Goal: Find specific page/section: Find specific page/section

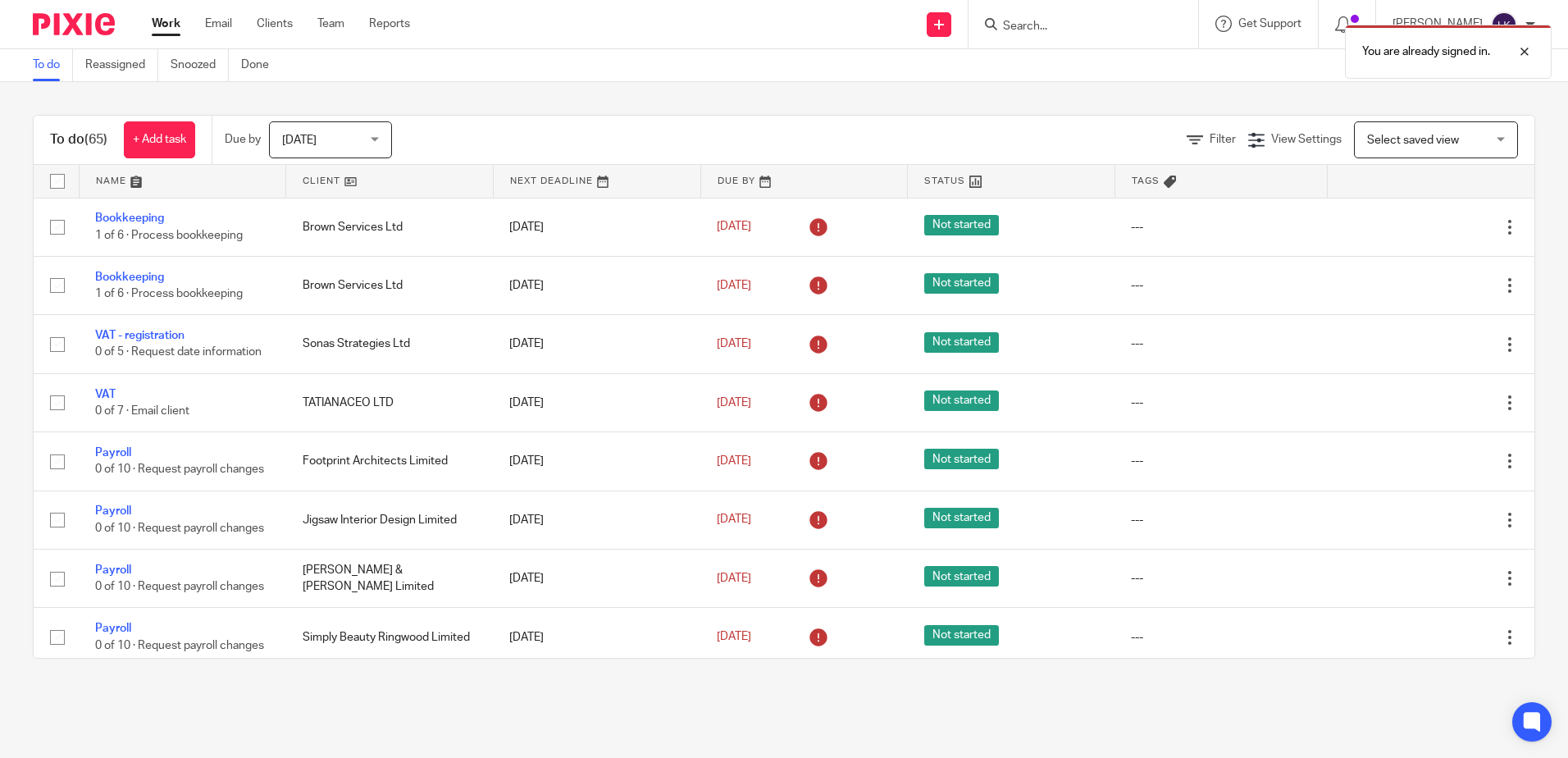
click at [1028, 20] on div "You are already signed in." at bounding box center [1167, 48] width 768 height 63
click at [1522, 50] on div at bounding box center [1511, 52] width 45 height 20
click at [1038, 25] on input "Search" at bounding box center [1074, 27] width 148 height 15
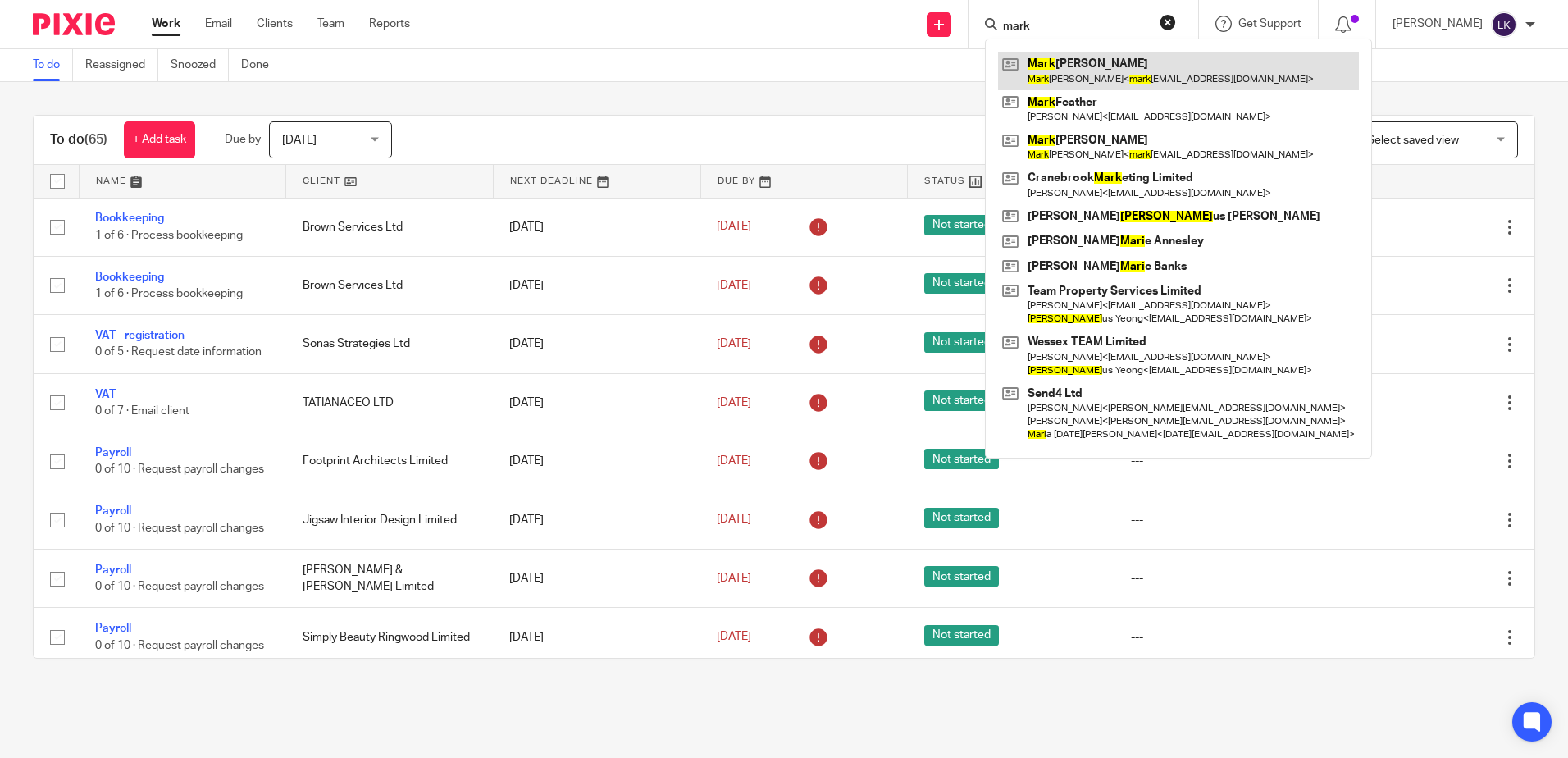
type input "mark"
click at [1066, 64] on link at bounding box center [1178, 71] width 360 height 38
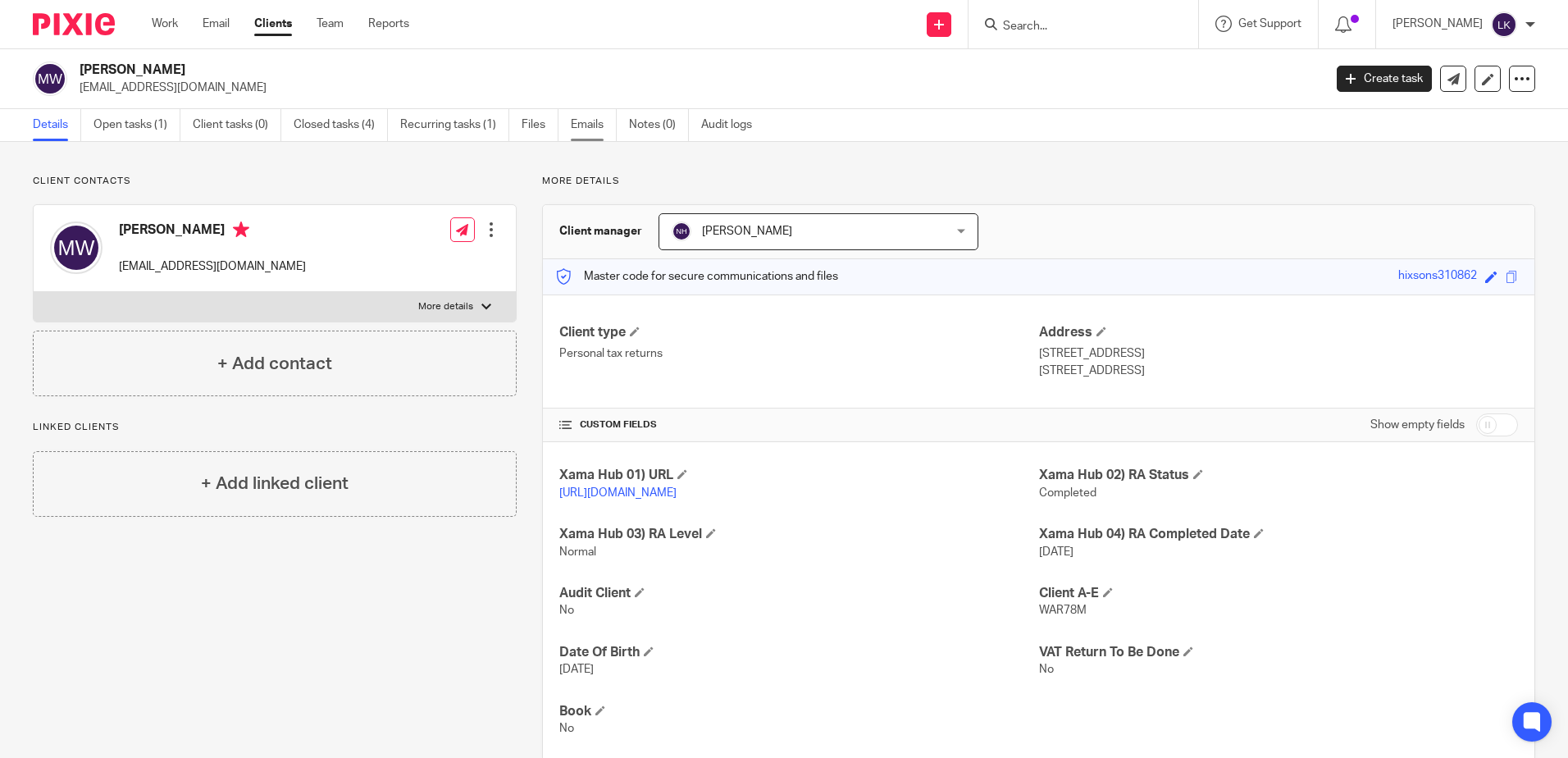
click at [583, 119] on link "Emails" at bounding box center [594, 125] width 46 height 32
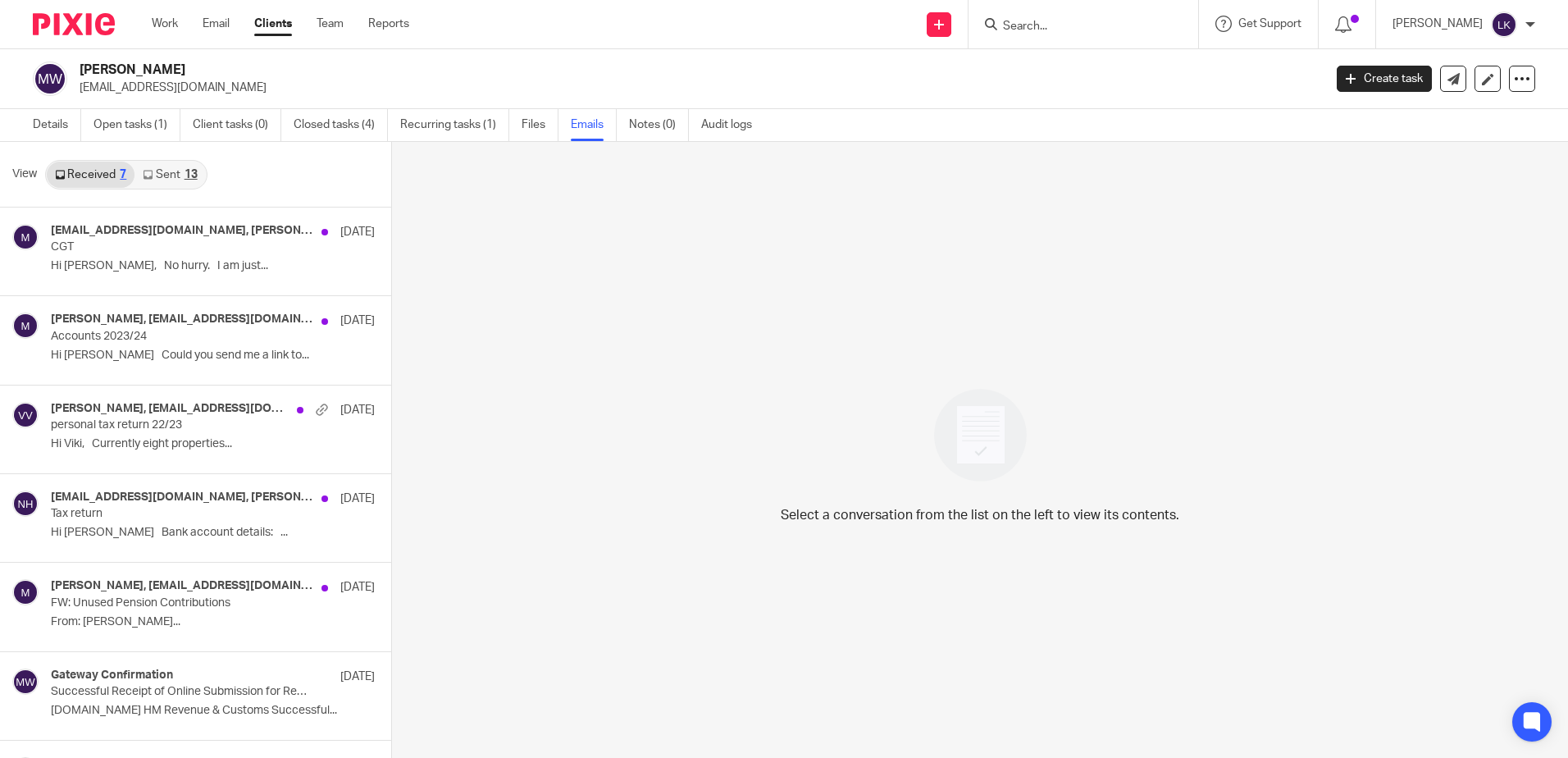
click at [173, 168] on link "Sent 13" at bounding box center [169, 175] width 71 height 26
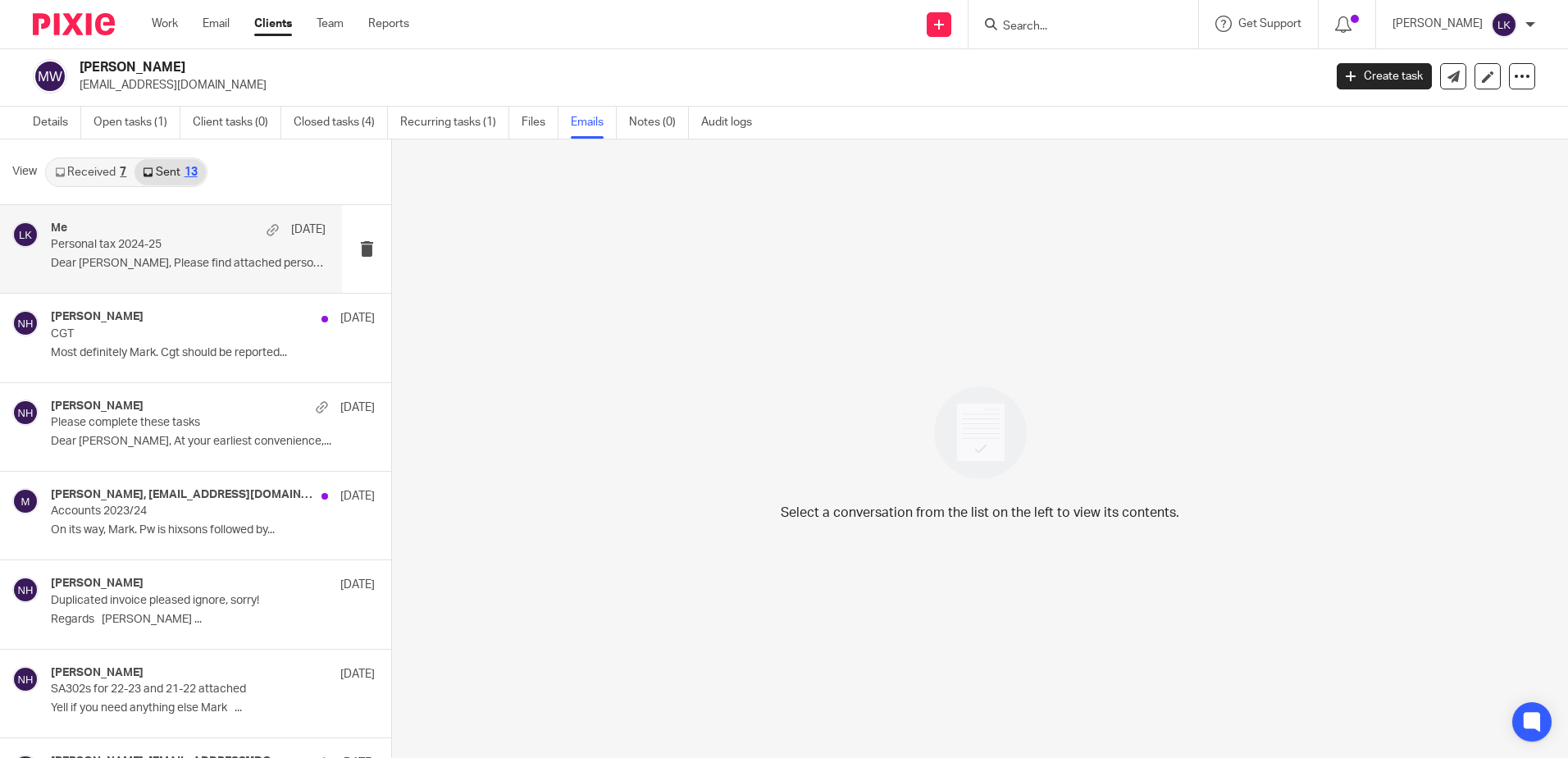
click at [127, 246] on p "Personal tax 2024-25" at bounding box center [160, 244] width 219 height 14
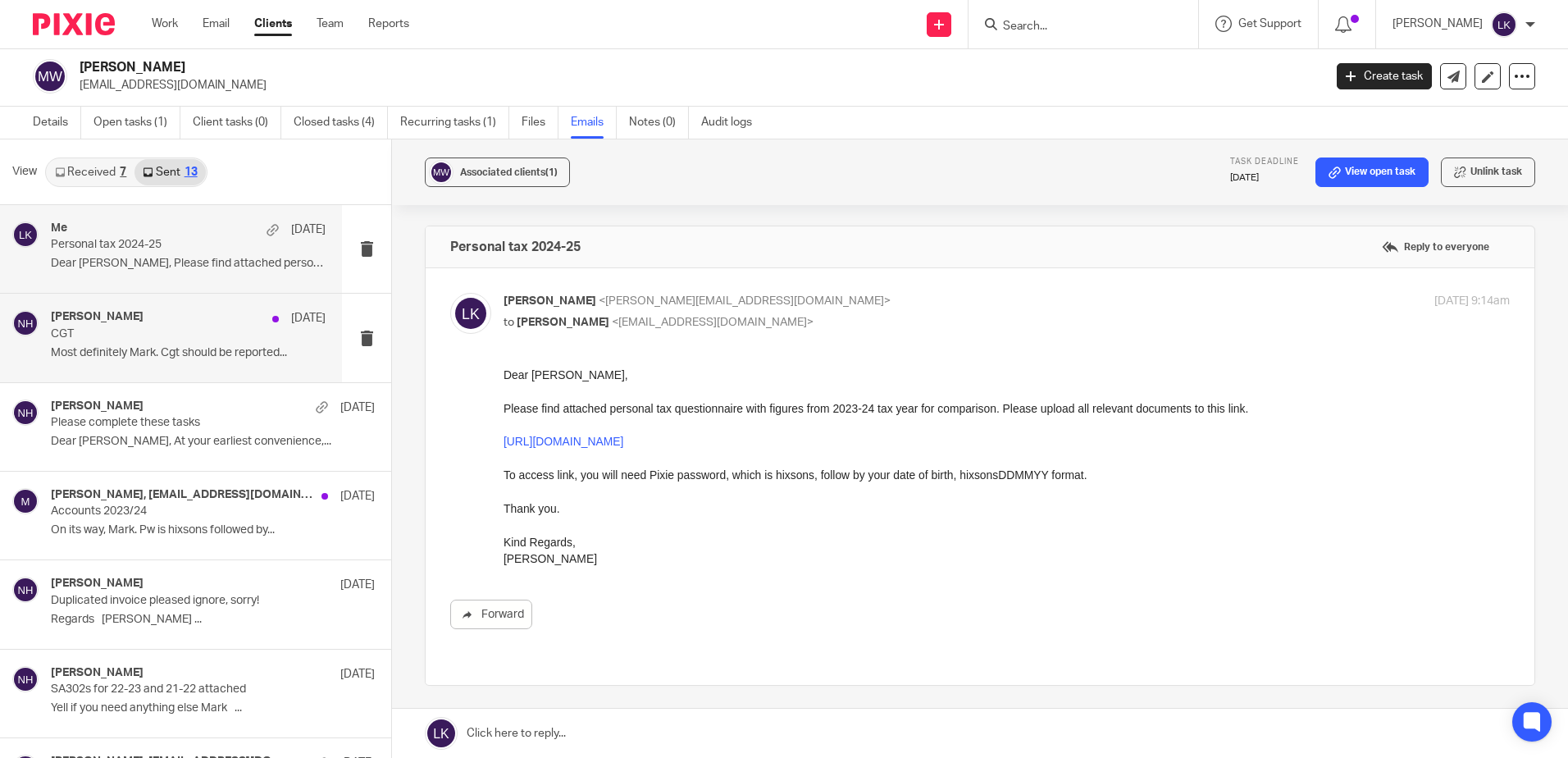
scroll to position [0, 0]
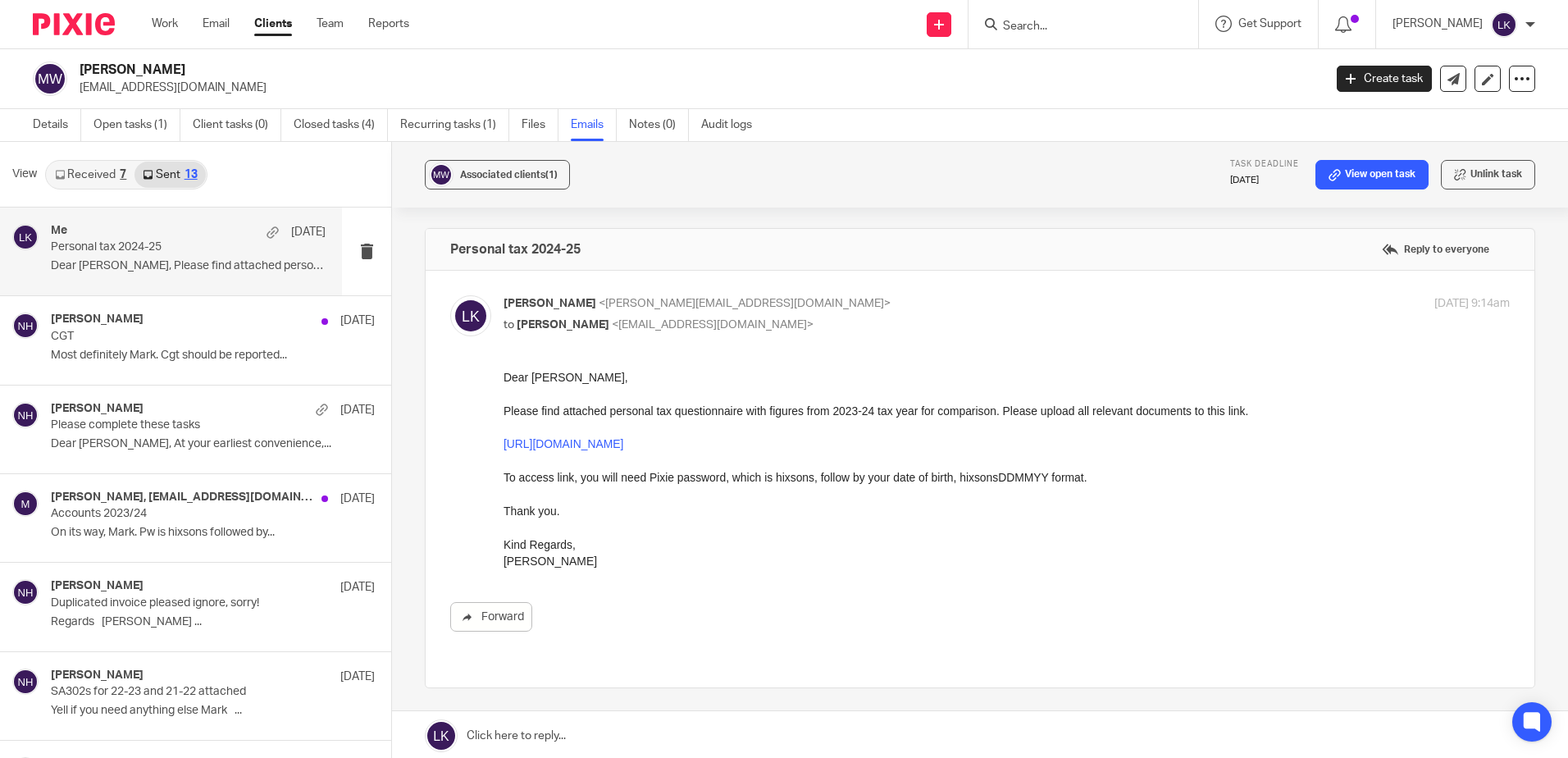
click at [182, 248] on p "Personal tax 2024-25" at bounding box center [160, 247] width 219 height 14
click at [197, 342] on p "CGT" at bounding box center [160, 337] width 219 height 14
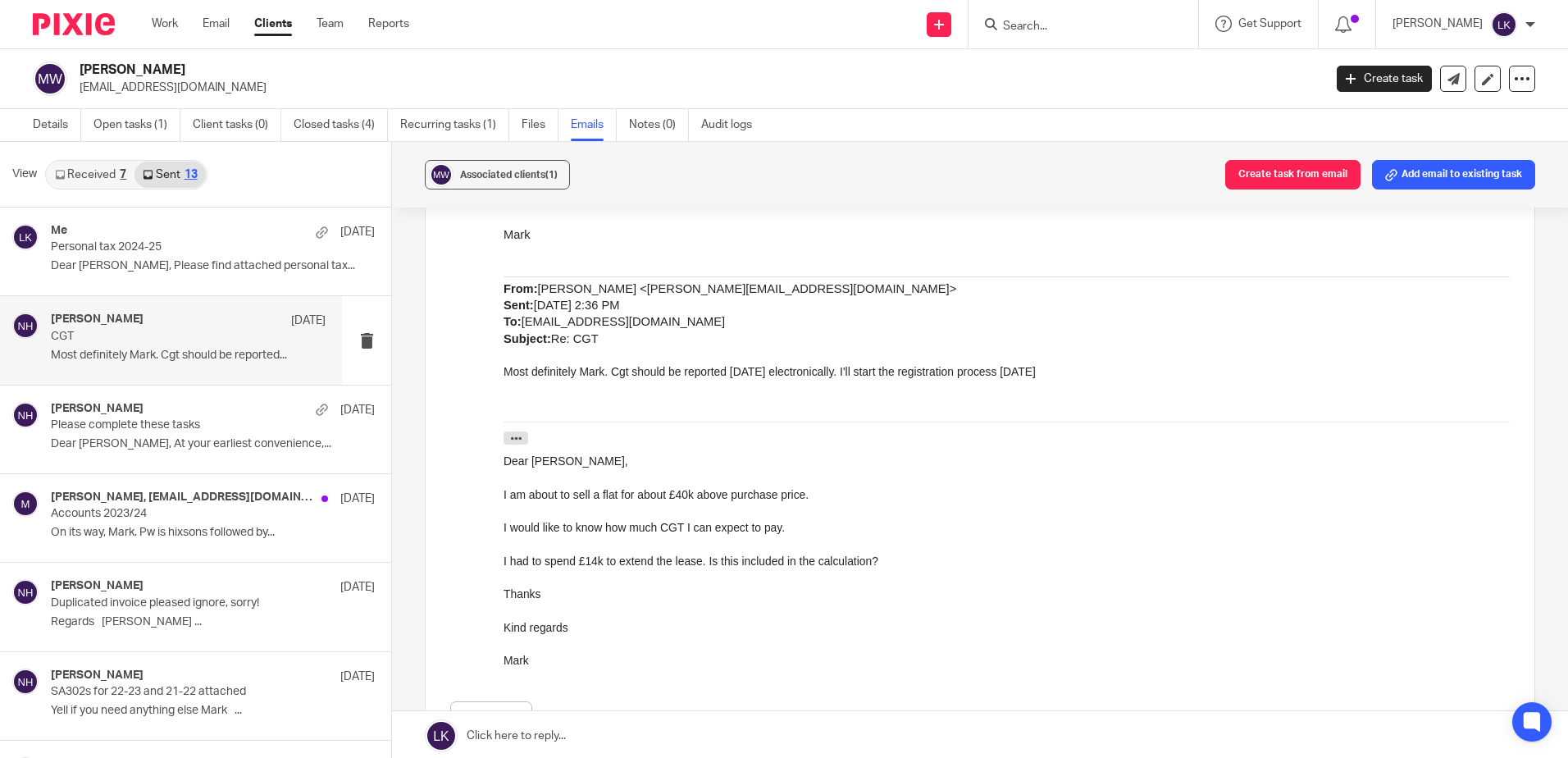
scroll to position [492, 0]
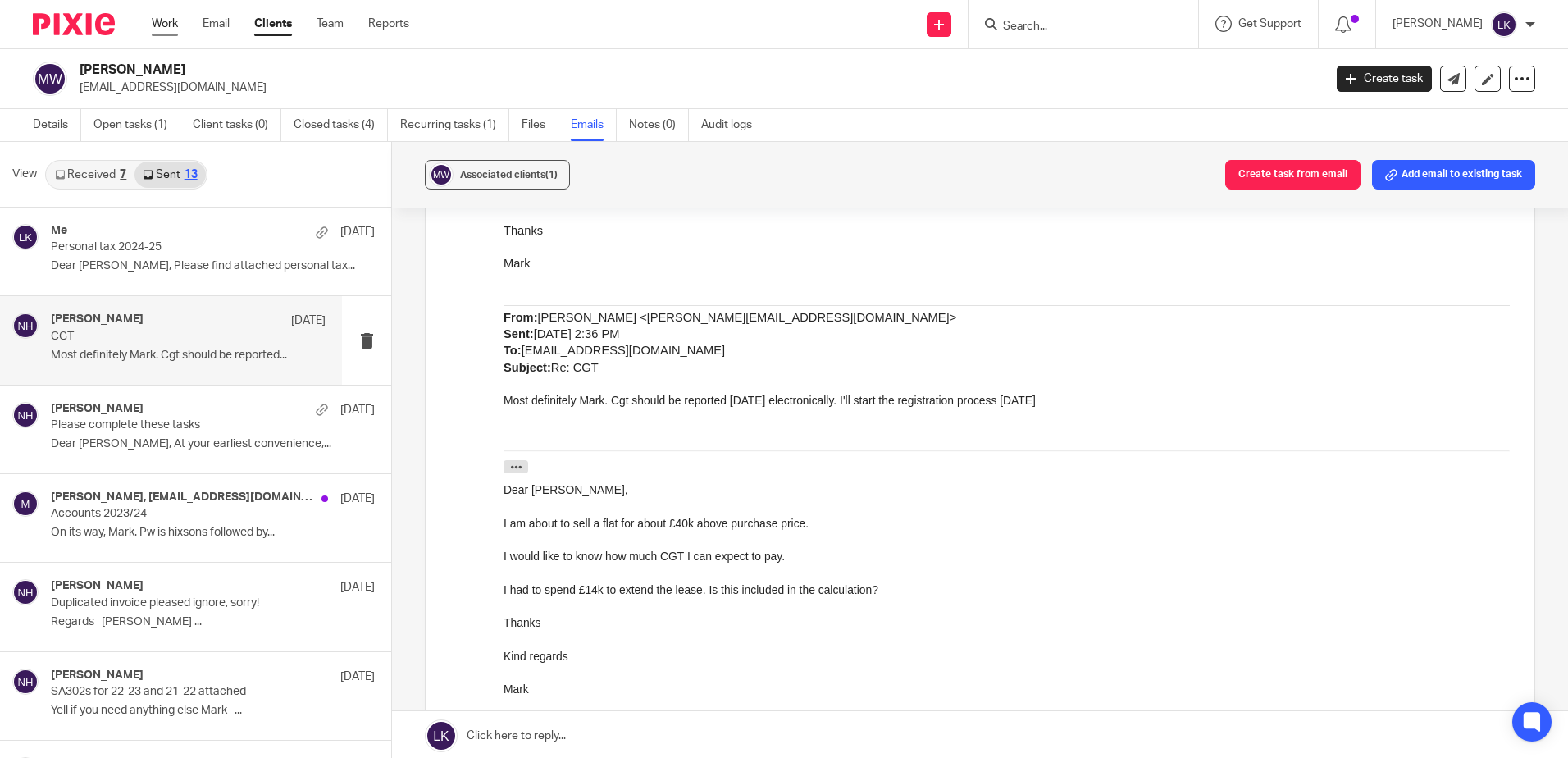
click at [165, 20] on link "Work" at bounding box center [165, 24] width 26 height 17
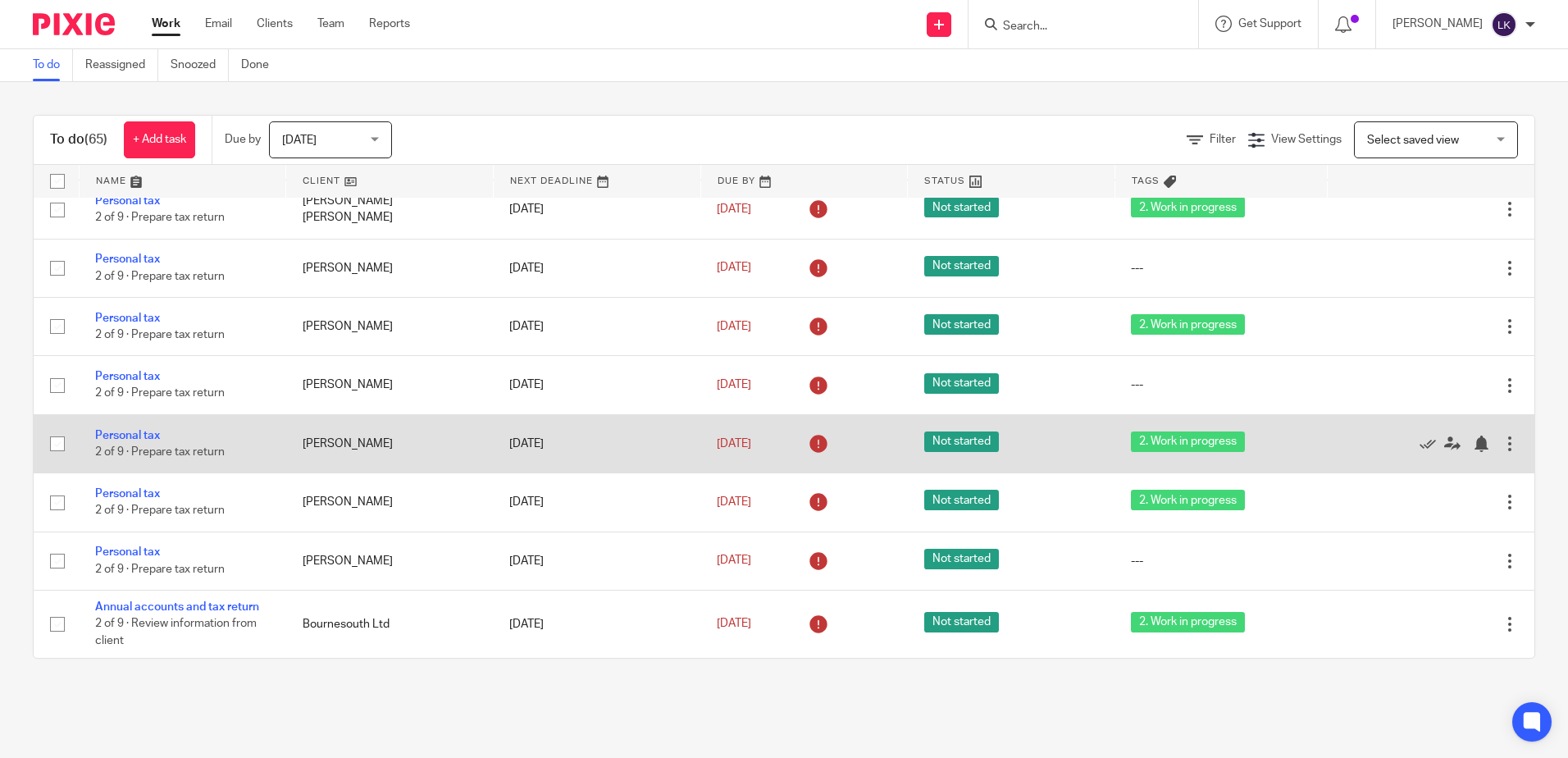
scroll to position [3502, 0]
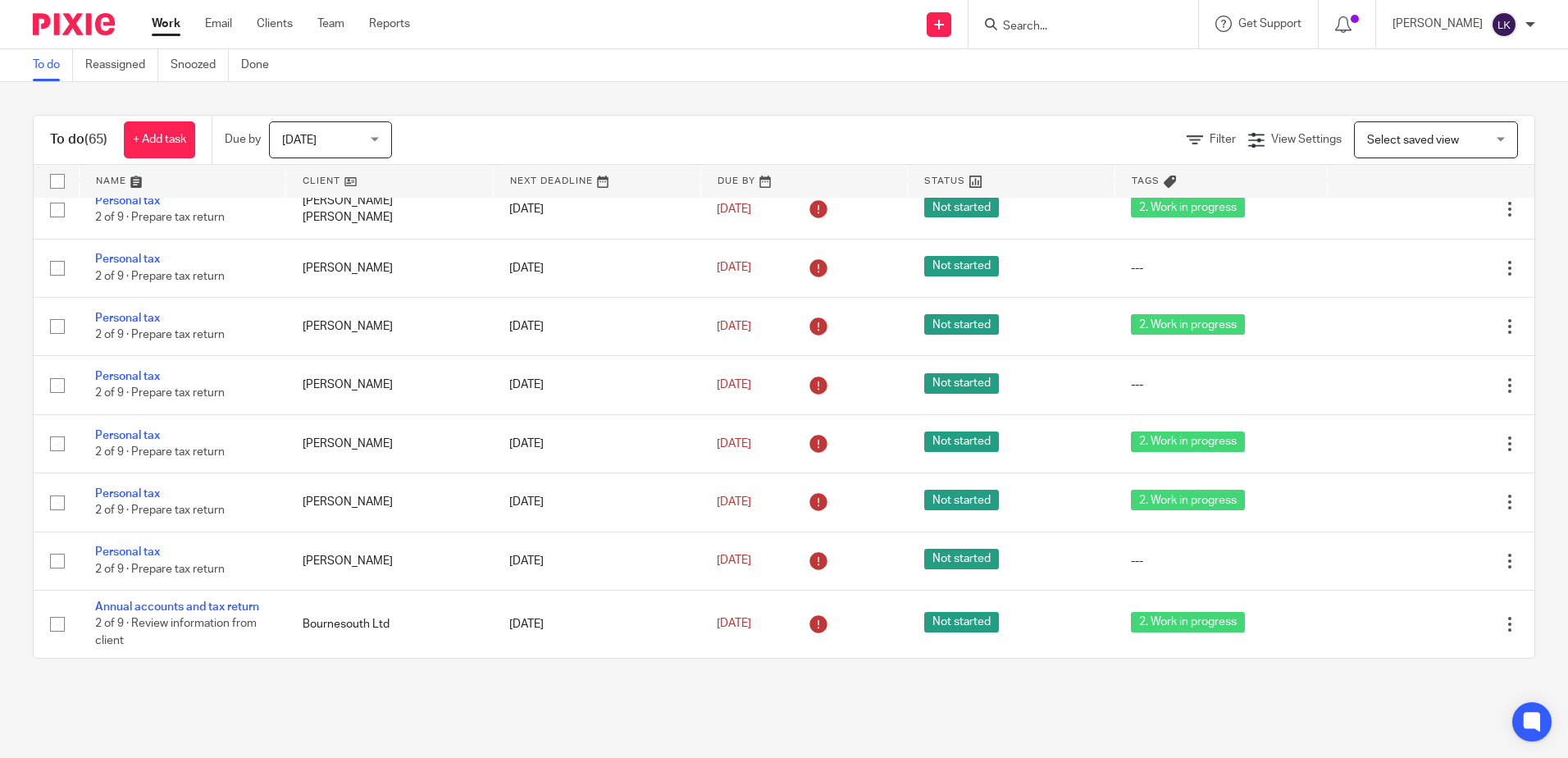
click at [1047, 22] on input "Search" at bounding box center [1074, 27] width 148 height 15
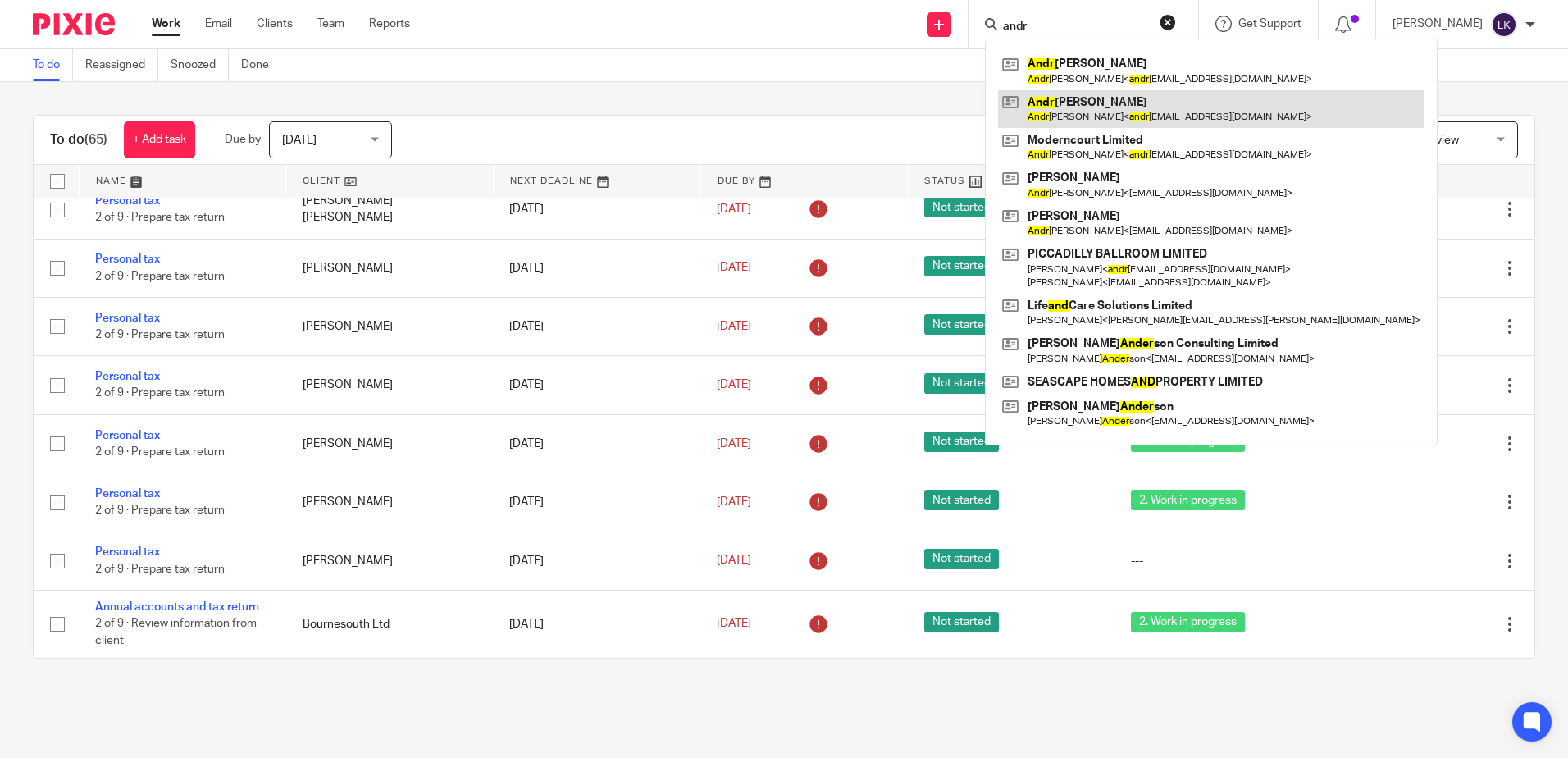
type input "andr"
click at [1147, 109] on link at bounding box center [1211, 109] width 426 height 38
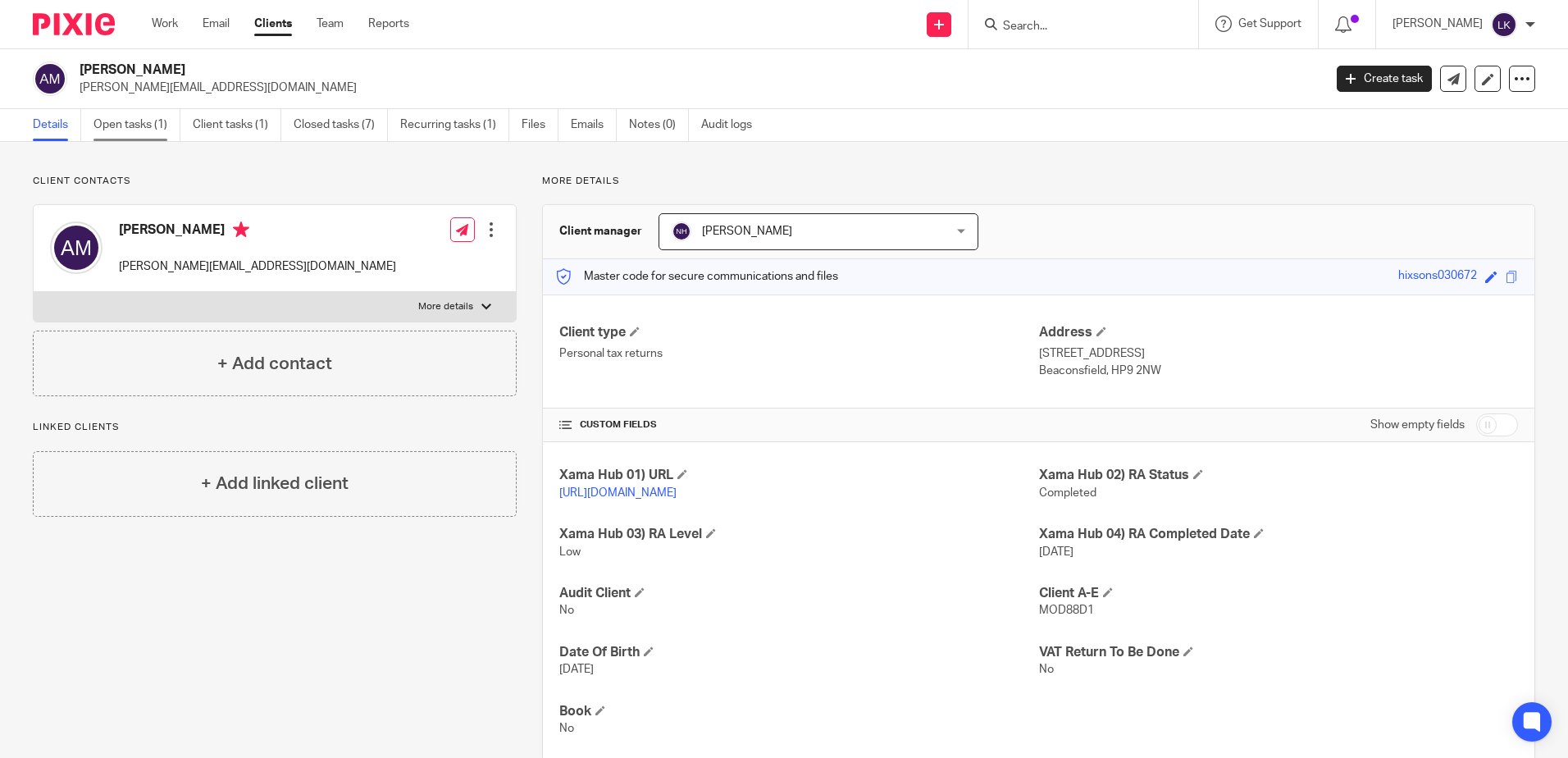
click at [120, 118] on link "Open tasks (1)" at bounding box center [137, 125] width 87 height 32
